Goal: Task Accomplishment & Management: Manage account settings

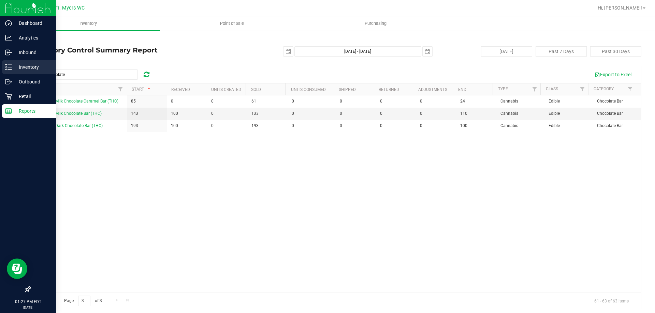
click at [16, 64] on p "Inventory" at bounding box center [32, 67] width 41 height 8
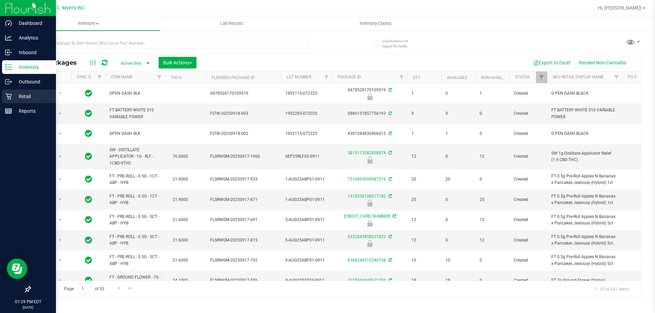
click at [34, 99] on p "Retail" at bounding box center [32, 96] width 41 height 8
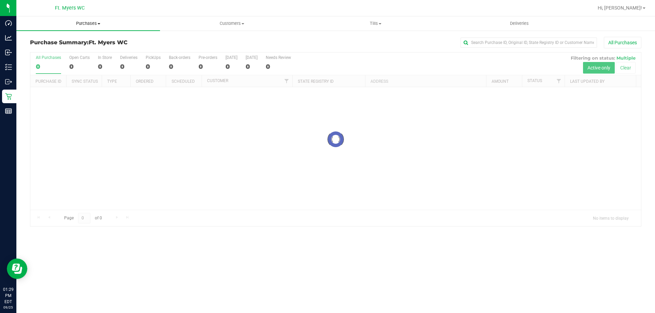
click at [101, 24] on span "Purchases" at bounding box center [88, 23] width 144 height 6
click at [100, 56] on li "All purchases" at bounding box center [88, 58] width 144 height 8
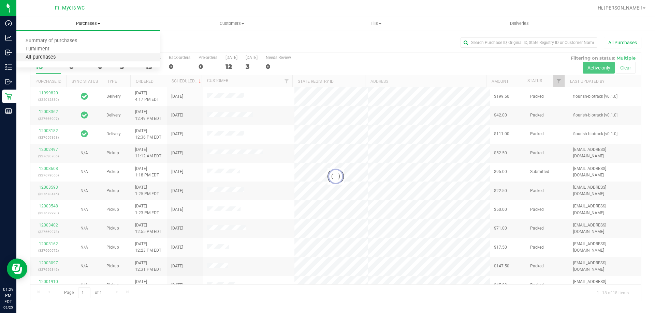
click at [53, 60] on span "All purchases" at bounding box center [40, 58] width 48 height 6
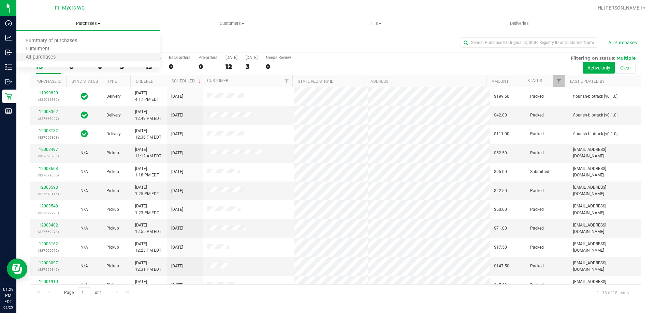
click at [105, 54] on li "All purchases" at bounding box center [88, 58] width 144 height 8
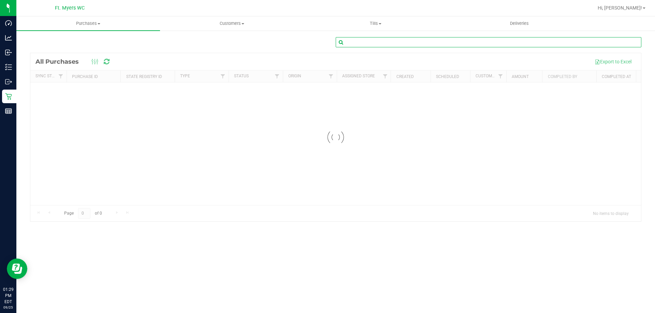
click at [400, 39] on input "text" at bounding box center [489, 42] width 306 height 10
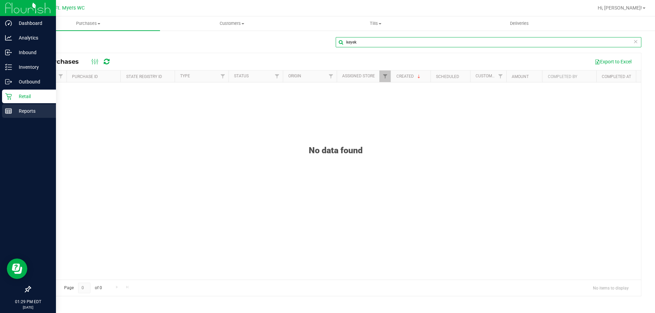
type input "keyek"
click at [12, 111] on rect at bounding box center [8, 111] width 6 height 5
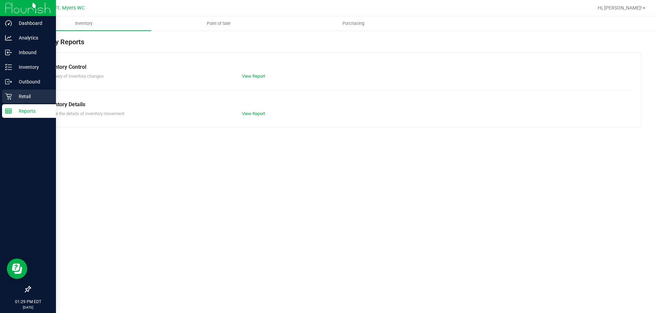
click at [35, 93] on p "Retail" at bounding box center [32, 96] width 41 height 8
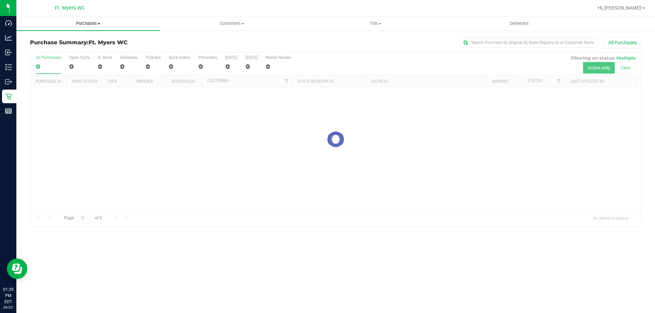
click at [109, 27] on uib-tab-heading "Purchases Summary of purchases Fulfillment All purchases" at bounding box center [88, 23] width 144 height 14
click at [101, 58] on li "All purchases" at bounding box center [88, 58] width 144 height 8
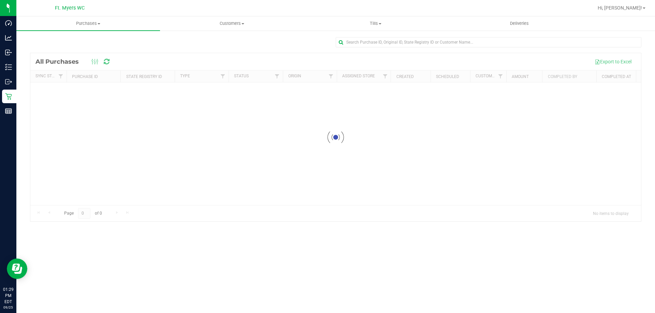
click at [477, 48] on div at bounding box center [489, 45] width 306 height 16
click at [484, 42] on input "text" at bounding box center [489, 42] width 306 height 10
type input "e"
type input "keyak"
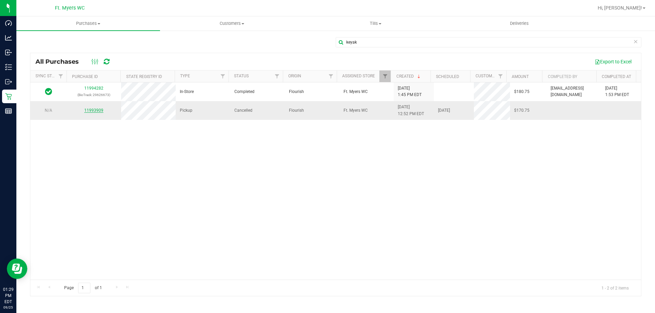
click at [90, 111] on link "11993909" at bounding box center [93, 110] width 19 height 5
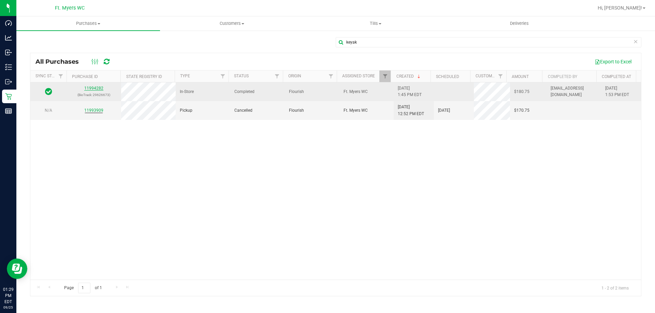
click at [89, 89] on link "11994282" at bounding box center [93, 88] width 19 height 5
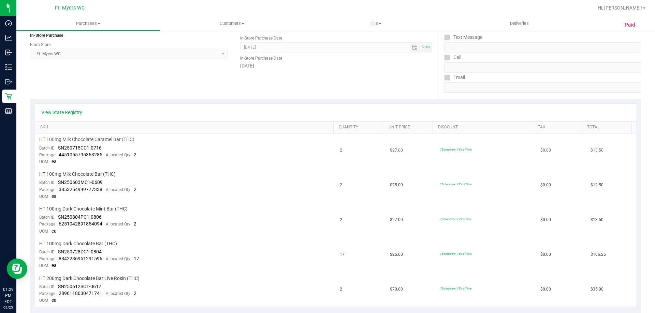
scroll to position [102, 0]
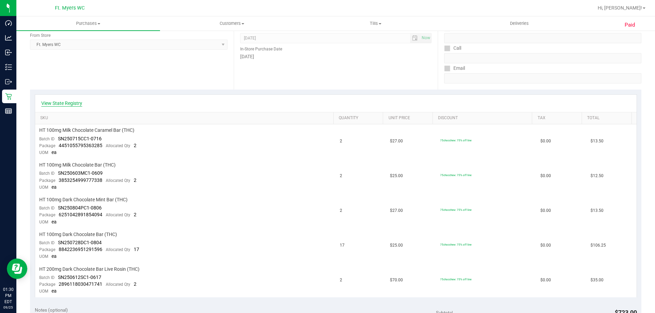
click at [72, 103] on link "View State Registry" at bounding box center [61, 103] width 41 height 7
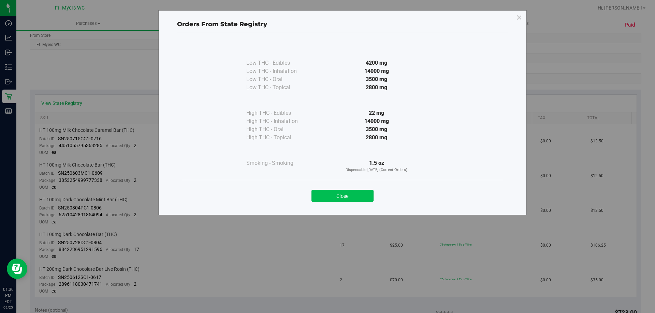
click at [371, 200] on button "Close" at bounding box center [342, 196] width 62 height 12
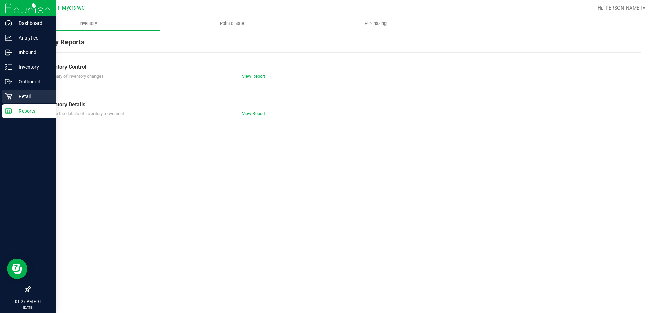
click at [8, 92] on div "Retail" at bounding box center [29, 97] width 54 height 14
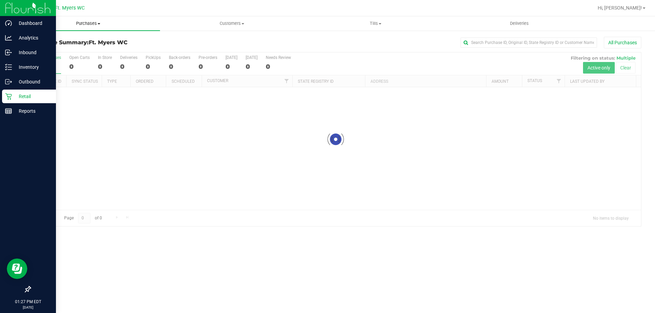
click at [106, 26] on span "Purchases" at bounding box center [88, 23] width 144 height 6
click at [95, 53] on li "Fulfillment" at bounding box center [88, 49] width 144 height 8
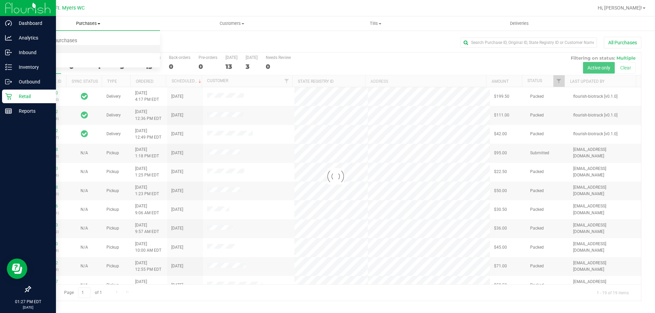
click at [148, 46] on li "Fulfillment" at bounding box center [88, 49] width 144 height 8
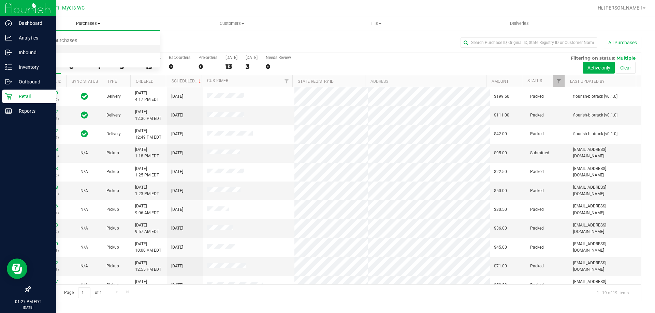
click at [148, 46] on li "Fulfillment" at bounding box center [88, 49] width 144 height 8
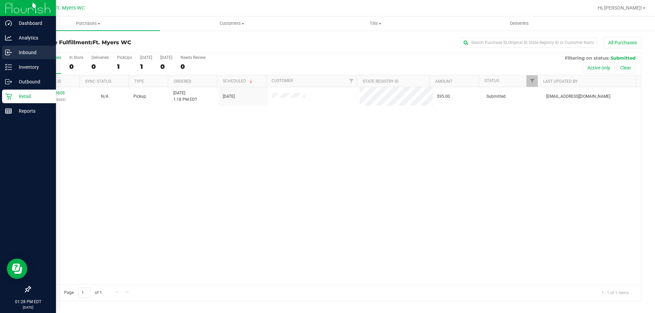
click at [10, 52] on icon at bounding box center [8, 52] width 7 height 7
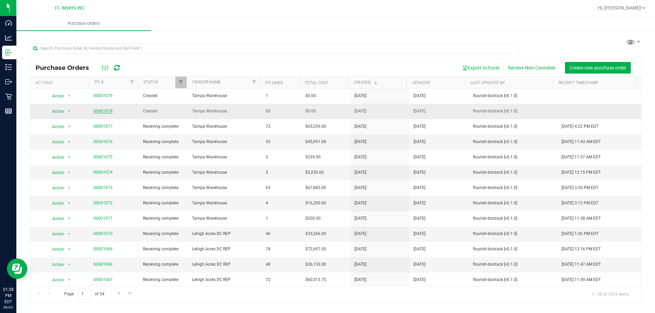
click at [98, 113] on link "00001078" at bounding box center [102, 111] width 19 height 5
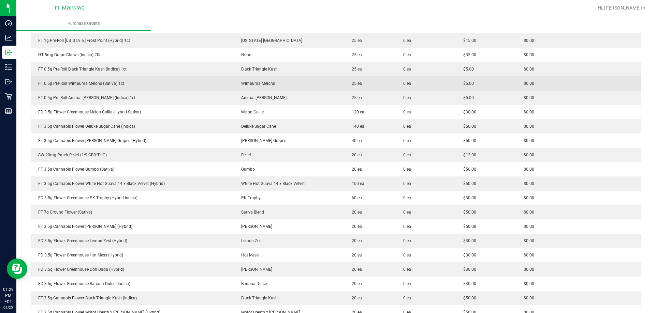
scroll to position [205, 0]
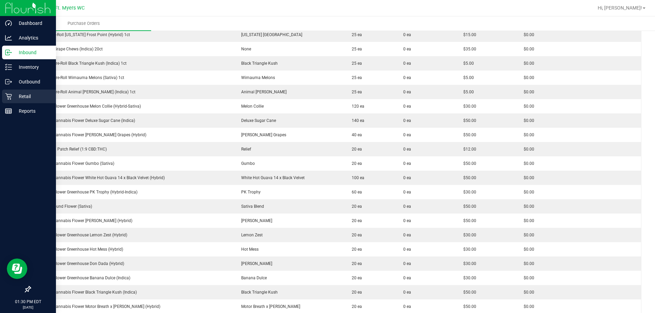
click at [10, 98] on icon at bounding box center [8, 96] width 6 height 6
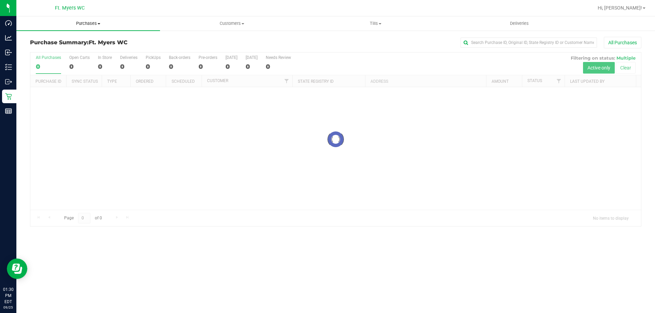
click at [83, 18] on uib-tab-heading "Purchases Summary of purchases Fulfillment All purchases" at bounding box center [88, 23] width 144 height 14
click at [81, 58] on li "All purchases" at bounding box center [88, 58] width 144 height 8
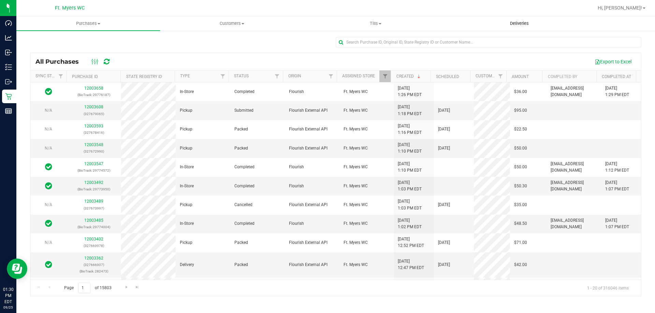
click at [536, 25] on span "Deliveries" at bounding box center [519, 23] width 37 height 6
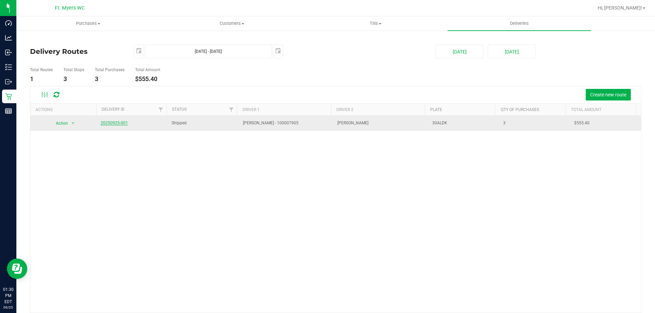
click at [120, 122] on link "20250925-001" at bounding box center [114, 123] width 27 height 5
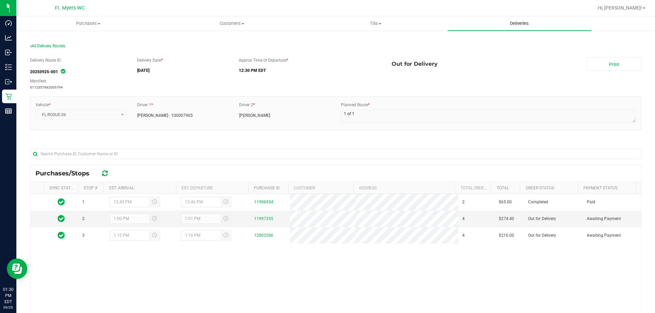
click at [557, 18] on uib-tab-heading "Deliveries" at bounding box center [519, 23] width 144 height 14
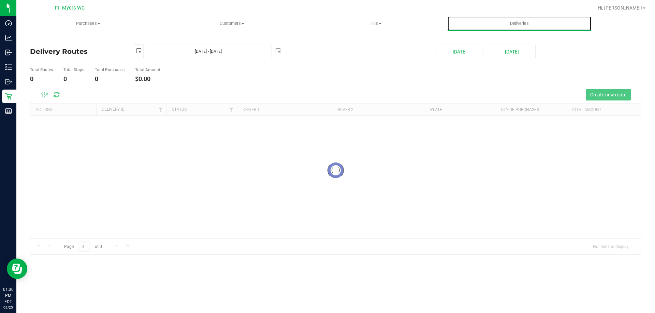
click at [136, 53] on span "select" at bounding box center [138, 50] width 5 height 5
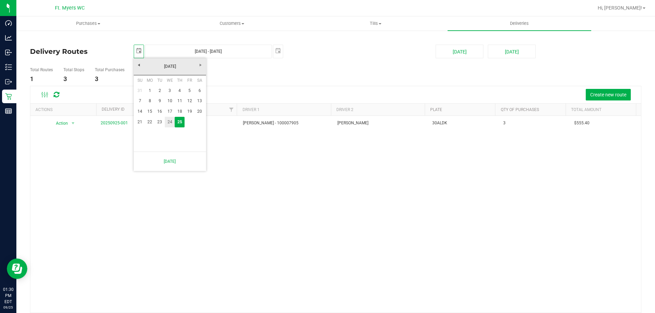
click at [171, 125] on link "24" at bounding box center [170, 122] width 10 height 11
type input "[DATE]"
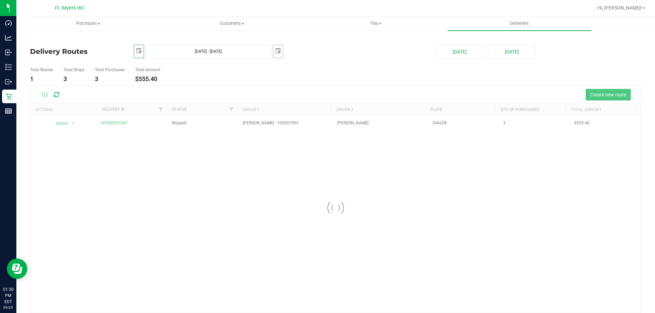
click at [281, 49] on span "select" at bounding box center [278, 51] width 10 height 12
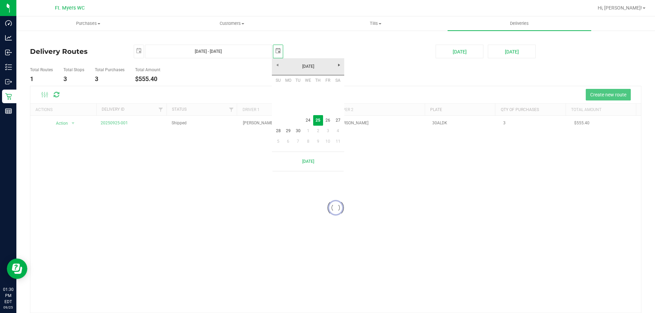
scroll to position [0, 17]
click at [307, 118] on link "24" at bounding box center [308, 120] width 10 height 11
type input "[DATE] - [DATE]"
type input "[DATE]"
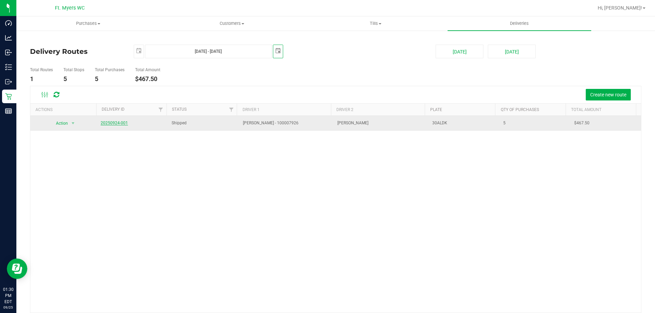
click at [122, 125] on link "20250924-001" at bounding box center [114, 123] width 27 height 5
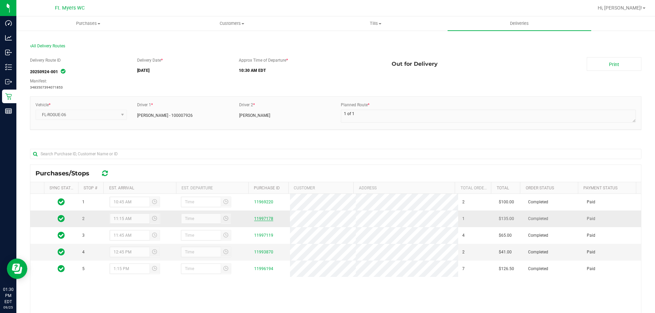
click at [263, 219] on link "11997178" at bounding box center [263, 219] width 19 height 5
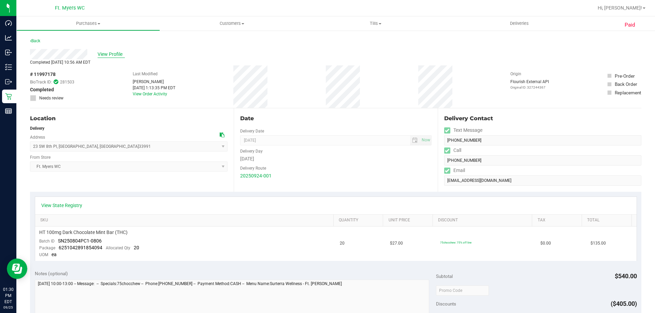
click at [116, 56] on span "View Profile" at bounding box center [111, 54] width 27 height 7
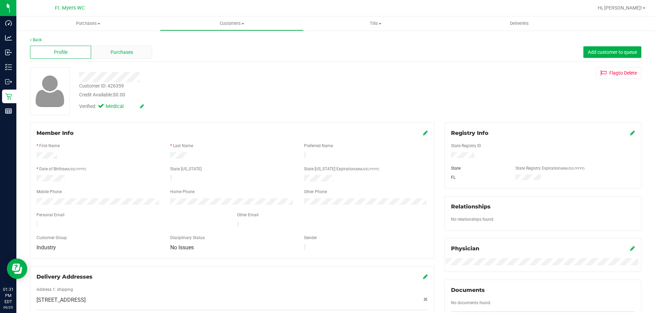
click at [107, 48] on div "Purchases" at bounding box center [121, 52] width 61 height 13
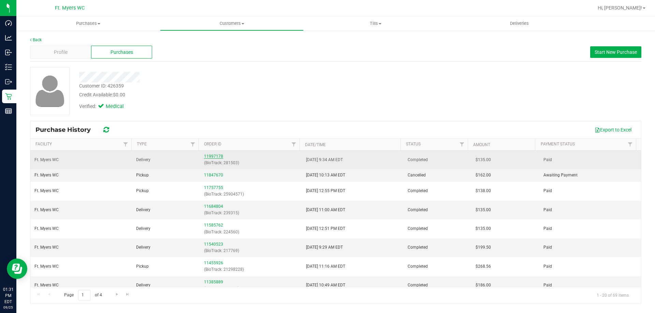
click at [206, 159] on link "11997178" at bounding box center [213, 156] width 19 height 5
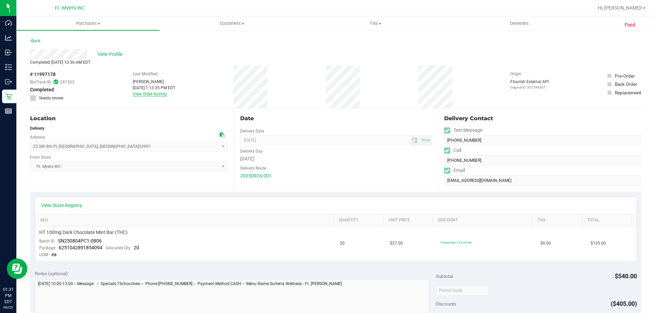
click at [146, 94] on link "View Order Activity" at bounding box center [150, 94] width 34 height 5
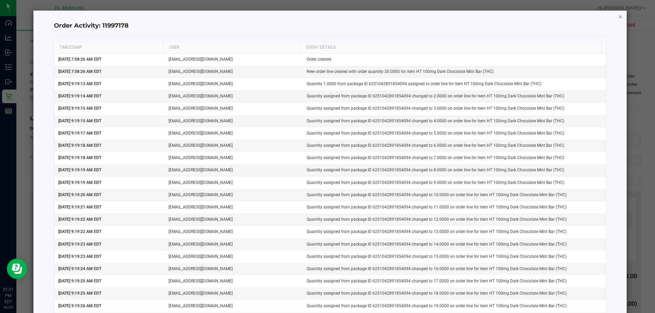
click at [618, 18] on icon "button" at bounding box center [620, 16] width 5 height 8
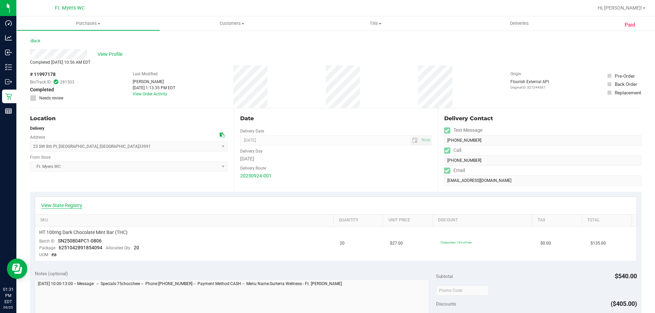
click at [67, 206] on link "View State Registry" at bounding box center [61, 205] width 41 height 7
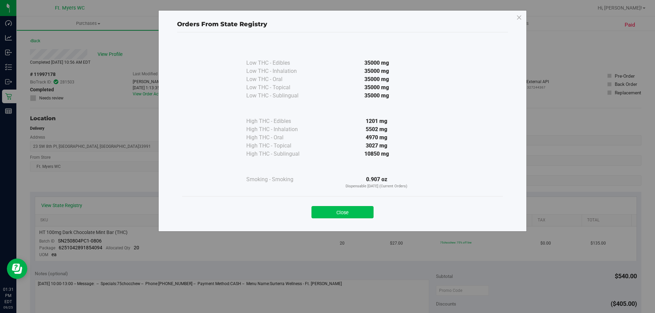
click at [351, 215] on button "Close" at bounding box center [342, 212] width 62 height 12
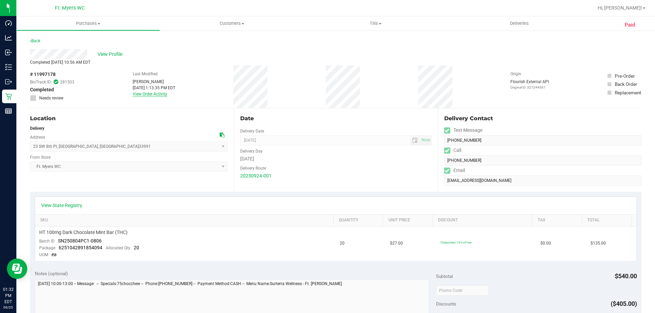
click at [149, 95] on link "View Order Activity" at bounding box center [150, 94] width 34 height 5
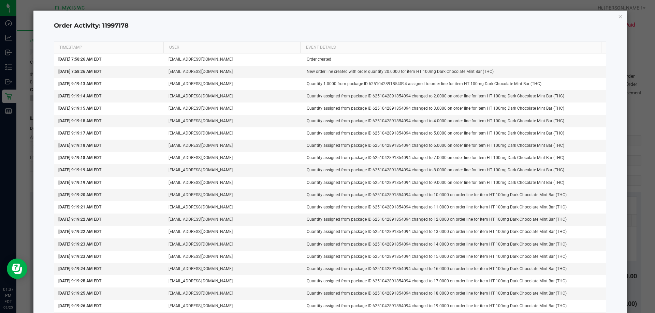
click at [619, 16] on div "Order Activity: 11997178 TIMESTAMP USER EVENT DETAILS [DATE] 7:58:26 AM EDT [EM…" at bounding box center [329, 220] width 593 height 419
drag, startPoint x: 617, startPoint y: 20, endPoint x: 621, endPoint y: 13, distance: 8.5
click at [621, 13] on div "Order Activity: 11997178 TIMESTAMP USER EVENT DETAILS [DATE] 7:58:26 AM EDT [EM…" at bounding box center [329, 220] width 593 height 419
click at [618, 19] on icon "button" at bounding box center [620, 16] width 5 height 8
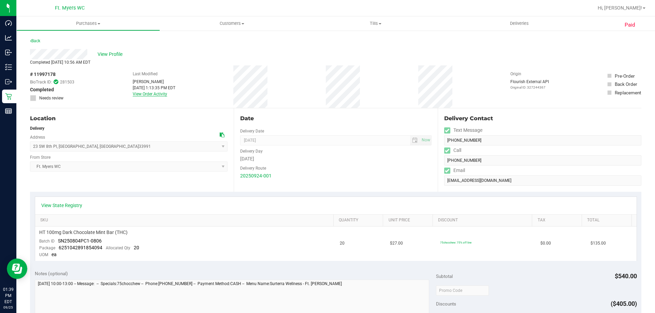
click at [157, 96] on link "View Order Activity" at bounding box center [150, 94] width 34 height 5
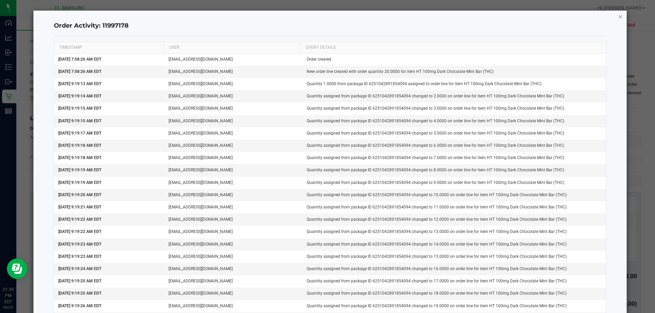
click at [618, 14] on icon "button" at bounding box center [620, 16] width 5 height 8
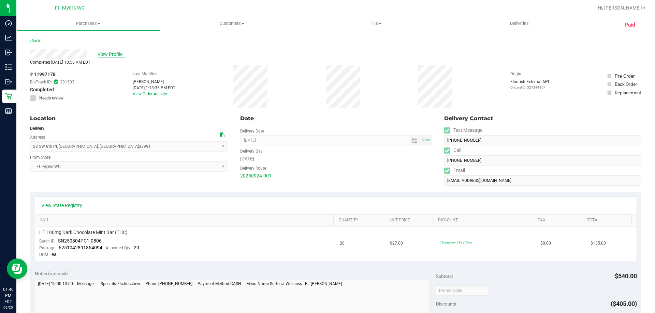
click at [110, 56] on span "View Profile" at bounding box center [111, 54] width 27 height 7
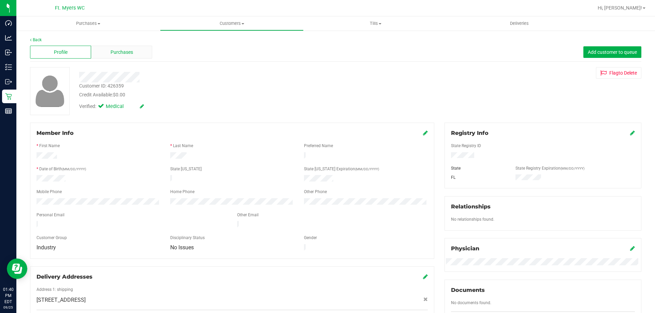
click at [123, 55] on span "Purchases" at bounding box center [121, 52] width 23 height 7
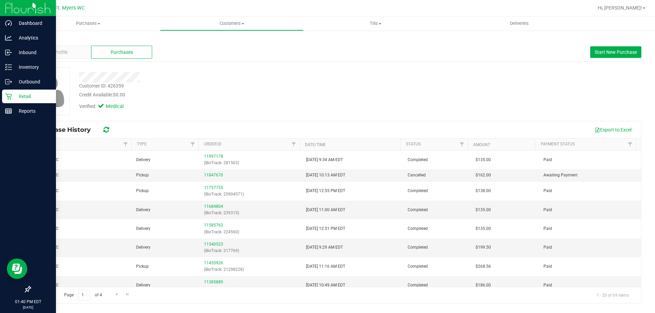
click at [14, 100] on p "Retail" at bounding box center [32, 96] width 41 height 8
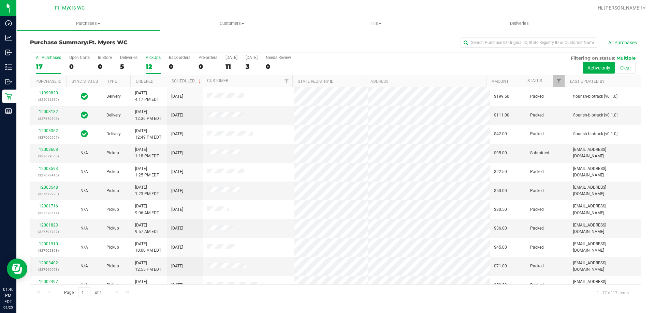
click at [153, 65] on div "12" at bounding box center [153, 67] width 15 height 8
click at [0, 0] on input "PickUps 12" at bounding box center [0, 0] width 0 height 0
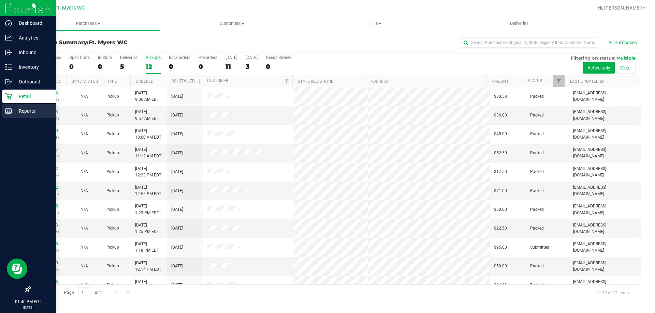
click at [29, 112] on p "Reports" at bounding box center [32, 111] width 41 height 8
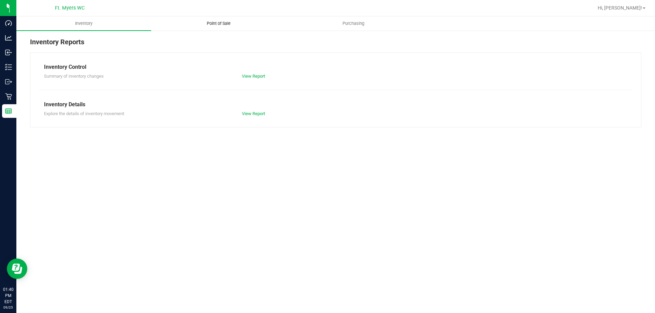
click at [207, 22] on span "Point of Sale" at bounding box center [218, 23] width 42 height 6
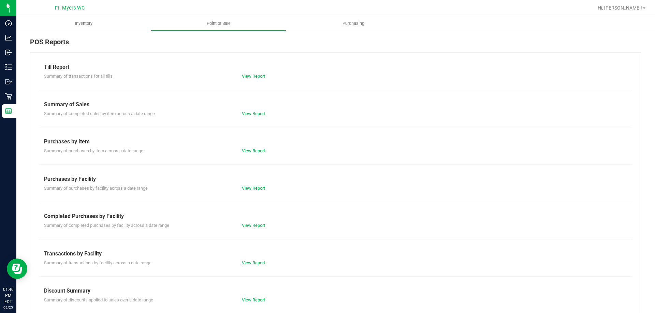
click at [259, 261] on link "View Report" at bounding box center [253, 263] width 23 height 5
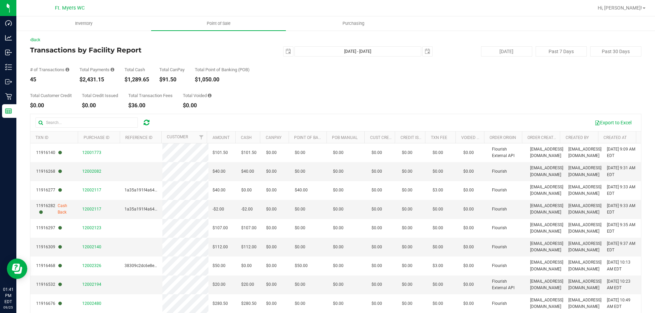
click at [624, 138] on th "Created At" at bounding box center [617, 138] width 38 height 12
click at [616, 138] on link "Created At" at bounding box center [618, 137] width 31 height 5
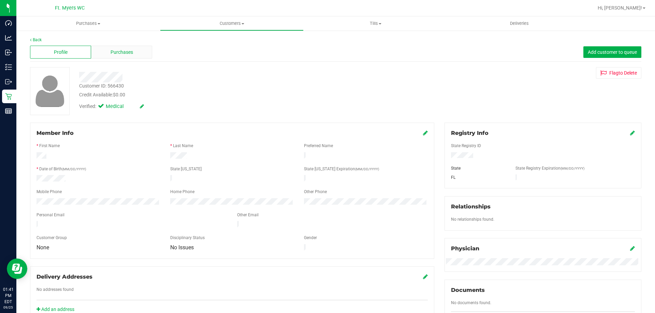
click at [123, 56] on span "Purchases" at bounding box center [121, 52] width 23 height 7
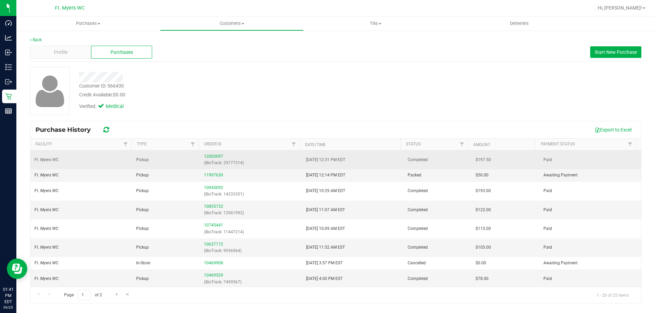
click at [142, 159] on span "Pickup" at bounding box center [142, 160] width 13 height 6
click at [218, 156] on link "12003097" at bounding box center [213, 156] width 19 height 5
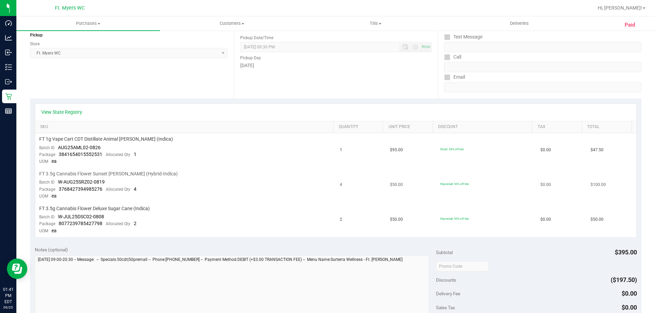
scroll to position [102, 0]
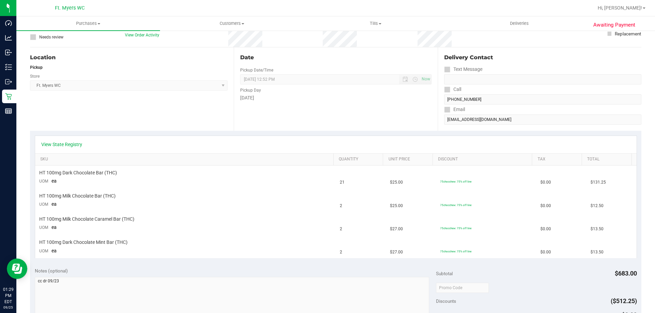
scroll to position [68, 0]
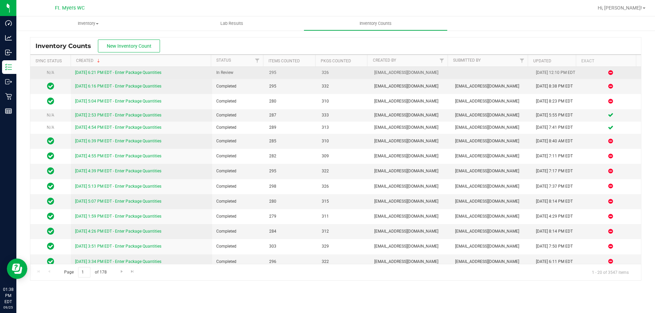
click at [151, 75] on link "9/24/25 6:21 PM EDT - Enter Package Quantities" at bounding box center [118, 72] width 86 height 5
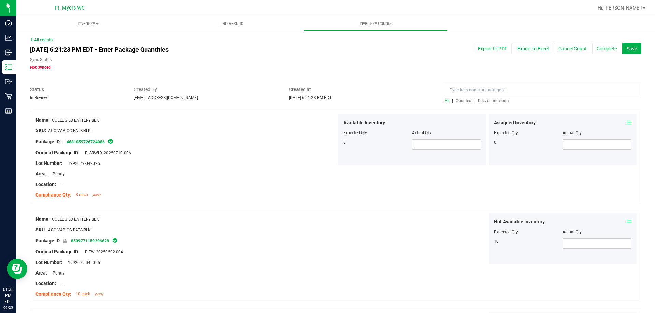
click at [502, 103] on span "Discrepancy only" at bounding box center [493, 101] width 31 height 5
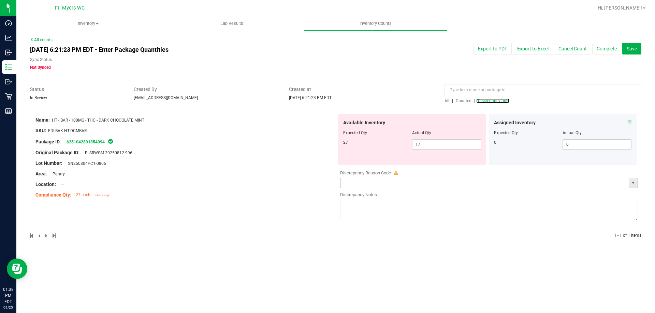
click at [634, 181] on span "select" at bounding box center [632, 182] width 5 height 5
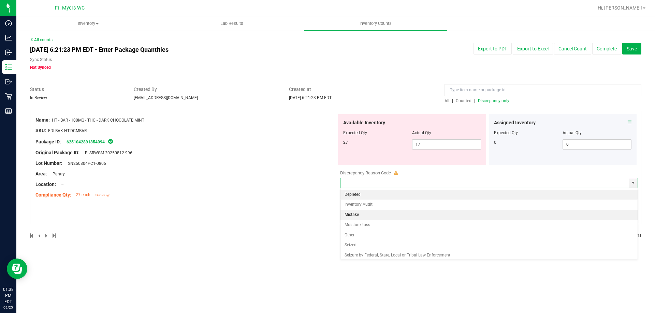
click at [420, 211] on li "Mistake" at bounding box center [488, 215] width 297 height 10
type input "Mistake"
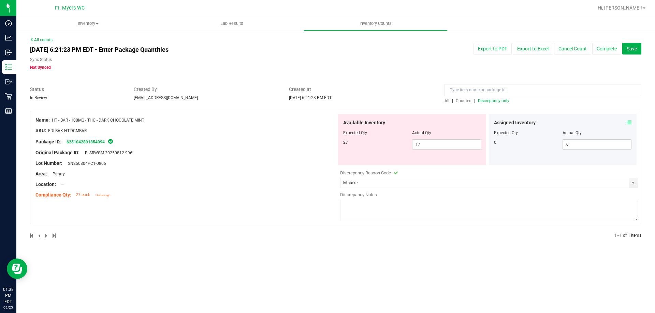
click at [419, 222] on div at bounding box center [489, 211] width 298 height 22
click at [438, 214] on textarea at bounding box center [489, 210] width 298 height 20
type textarea "Dei"
drag, startPoint x: 199, startPoint y: 147, endPoint x: 436, endPoint y: 308, distance: 286.1
click at [360, 256] on div "Inventory All packages All inventory Waste log Create inventory Lab Results Inv…" at bounding box center [335, 164] width 638 height 297
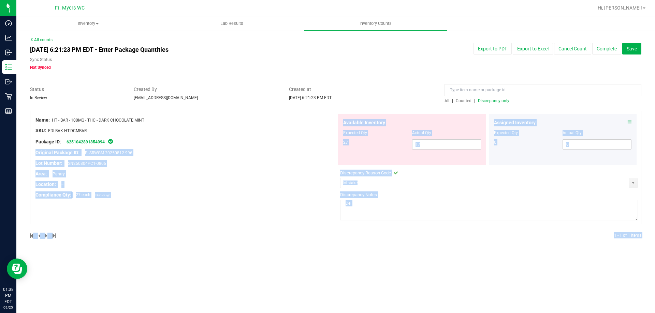
click at [413, 203] on textarea "Dei" at bounding box center [489, 210] width 298 height 20
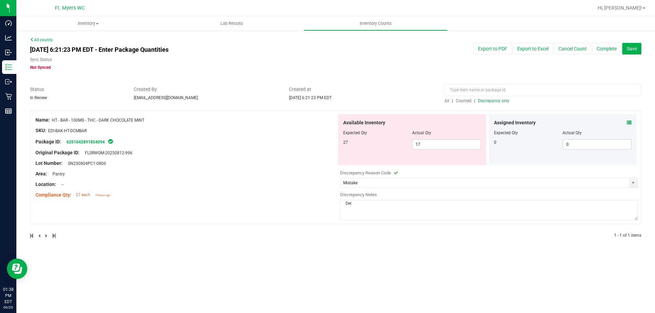
click at [413, 203] on textarea "Dei" at bounding box center [489, 210] width 298 height 20
type textarea "TID 11997178 Pt was given 30 units on delivery instead of the 20 units ordered-…"
click at [388, 72] on div "All counts Sep 24, 2025 6:21:23 PM EDT - Enter Package Quantities Sync Status N…" at bounding box center [335, 142] width 611 height 211
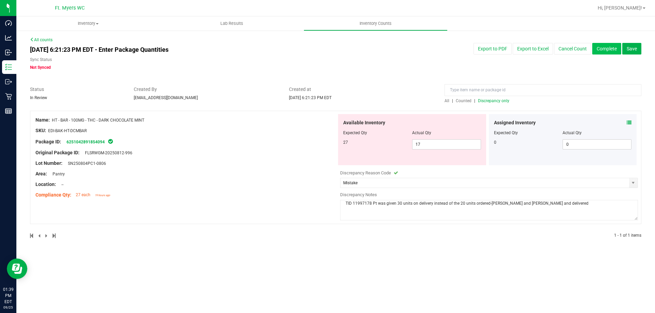
click at [607, 48] on button "Complete" at bounding box center [606, 49] width 29 height 12
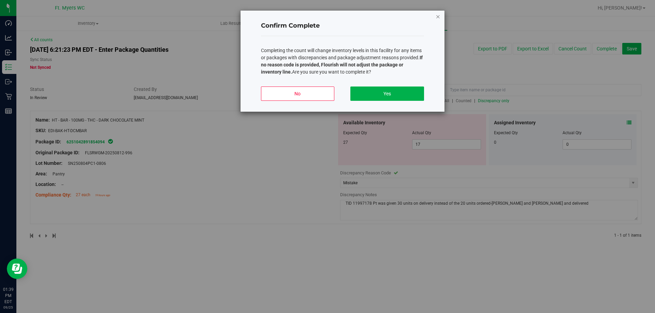
click at [441, 18] on div "Confirm Complete Completing the count will change inventory levels in this faci…" at bounding box center [342, 61] width 204 height 101
click at [437, 17] on icon "button" at bounding box center [438, 16] width 5 height 8
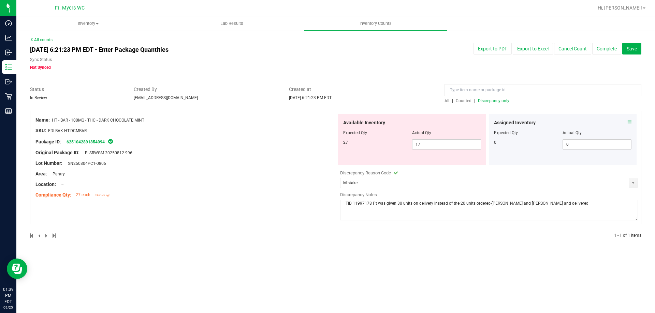
click at [628, 123] on icon at bounding box center [628, 122] width 5 height 5
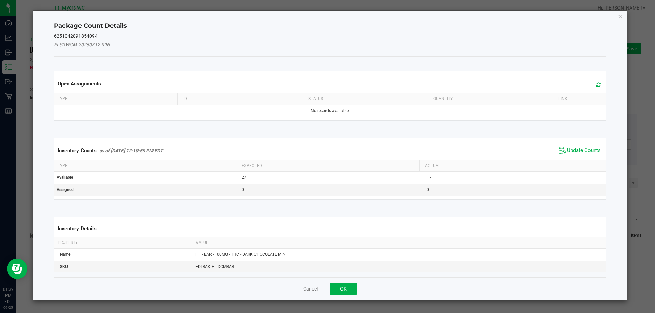
click at [574, 149] on span "Update Counts" at bounding box center [584, 150] width 34 height 7
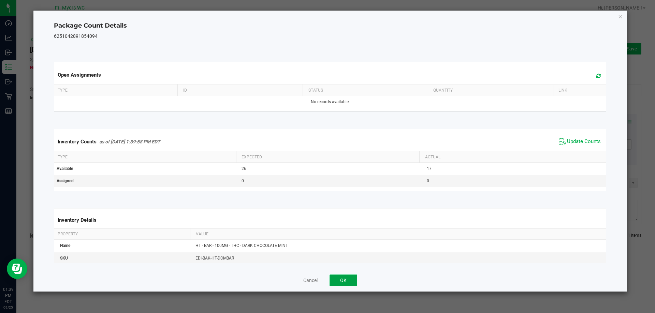
click at [341, 284] on button "OK" at bounding box center [343, 281] width 28 height 12
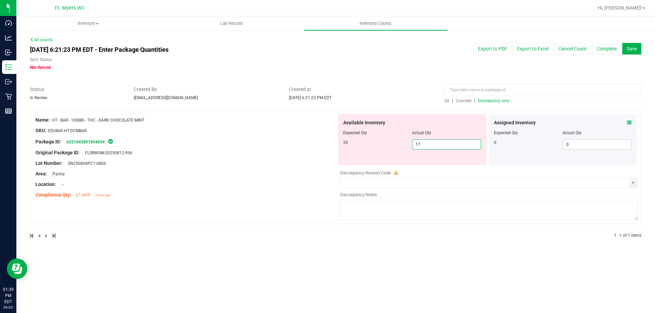
drag, startPoint x: 456, startPoint y: 146, endPoint x: 316, endPoint y: 131, distance: 140.9
click at [316, 131] on div "Name: HT - BAR - 100MG - THC - DARK CHOCOLATE MINT SKU: EDI-BAK-HT-DCMBAR Packa…" at bounding box center [335, 168] width 611 height 114
type input "16"
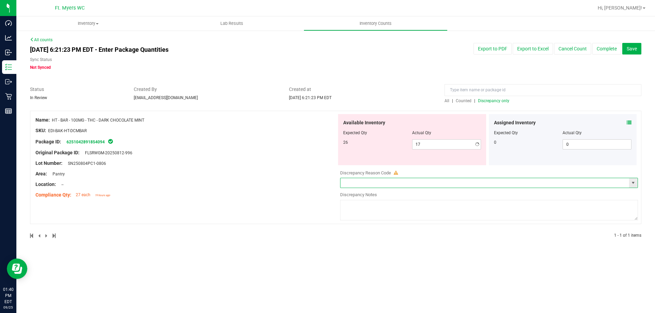
type input "16"
click at [446, 183] on input "text" at bounding box center [484, 183] width 289 height 10
click at [632, 183] on span "select" at bounding box center [632, 182] width 5 height 5
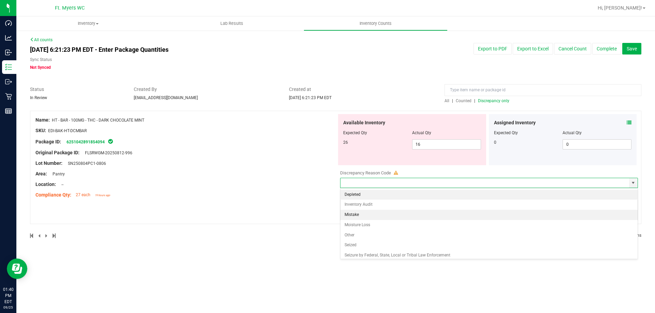
click at [467, 216] on li "Mistake" at bounding box center [488, 215] width 297 height 10
type input "Mistake"
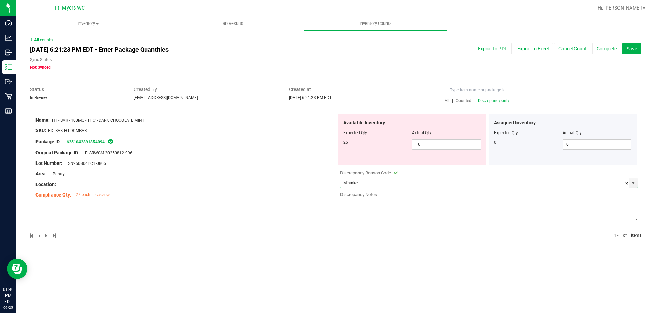
click at [474, 211] on textarea at bounding box center [489, 210] width 298 height 20
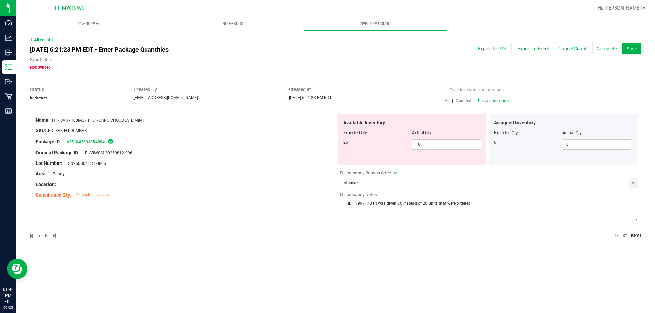
type textarea "TID 11997178 Pt was given 30 instead of 20 units that were ordered."
click at [610, 45] on button "Complete" at bounding box center [606, 49] width 29 height 12
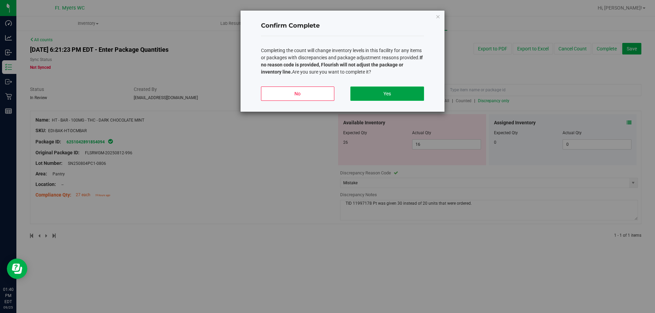
click at [379, 92] on button "Yes" at bounding box center [386, 94] width 73 height 14
